Goal: Download file/media

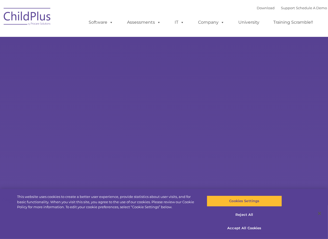
select select "MEDIUM"
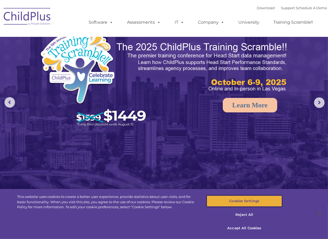
click at [258, 202] on button "Cookies Settings" at bounding box center [244, 200] width 75 height 11
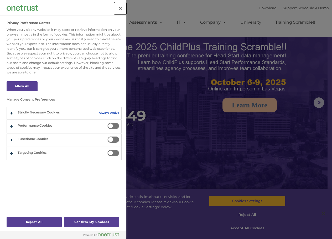
click at [121, 8] on button "Close" at bounding box center [121, 9] width 12 height 12
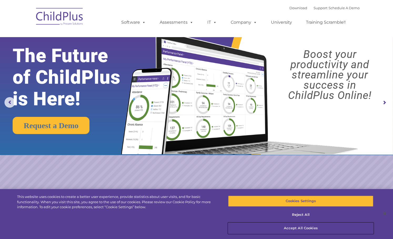
drag, startPoint x: 303, startPoint y: 227, endPoint x: 344, endPoint y: 220, distance: 41.5
click at [304, 227] on button "Accept All Cookies" at bounding box center [300, 227] width 145 height 11
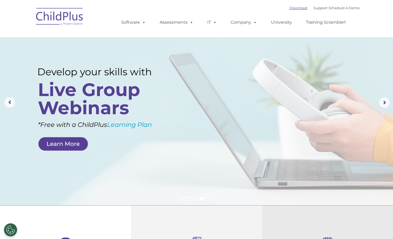
click at [289, 9] on link "Download" at bounding box center [298, 8] width 18 height 4
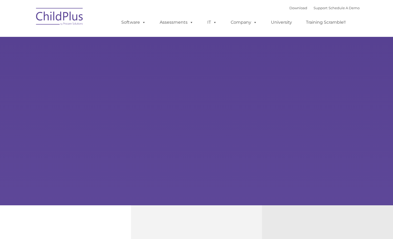
type input ""
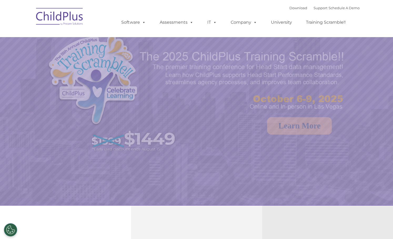
select select "MEDIUM"
